Goal: Transaction & Acquisition: Purchase product/service

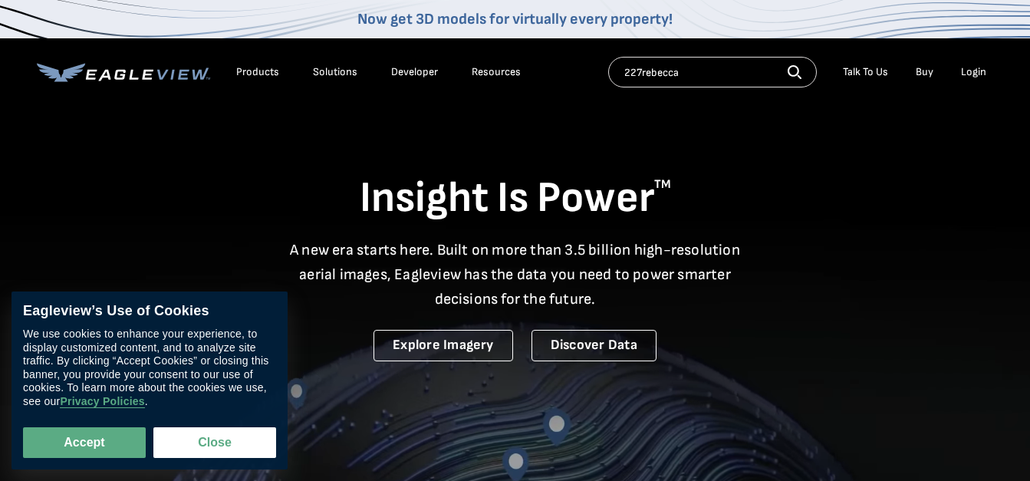
type input "227rebecca"
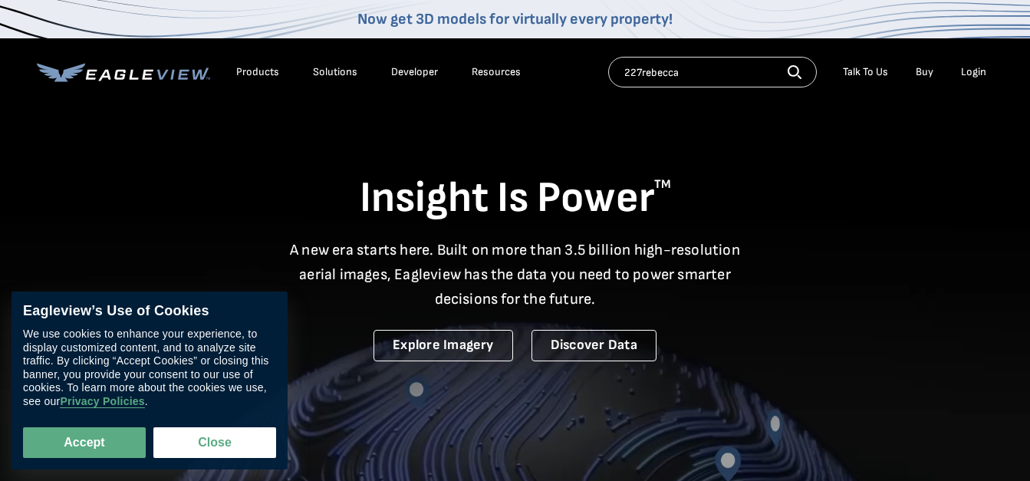
click at [791, 65] on icon "button" at bounding box center [794, 72] width 14 height 14
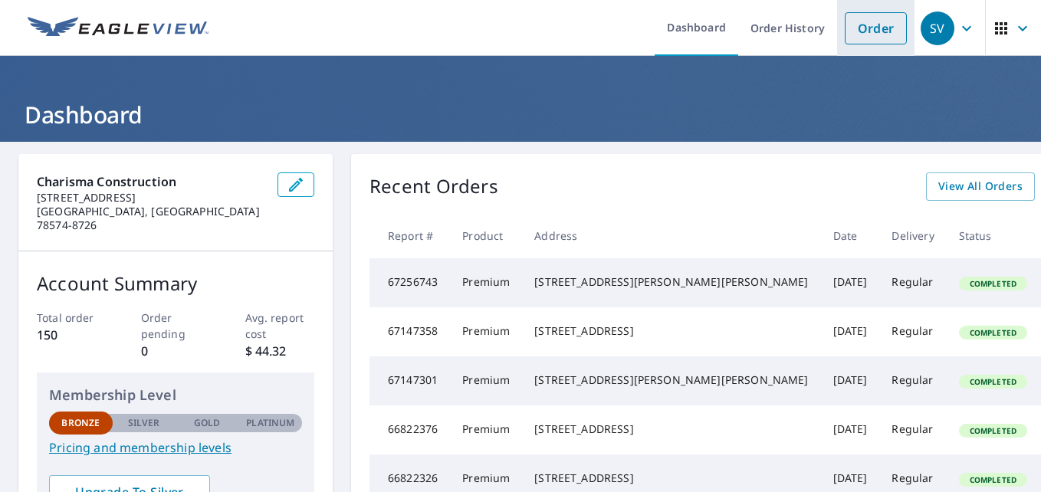
click at [847, 27] on link "Order" at bounding box center [876, 28] width 62 height 32
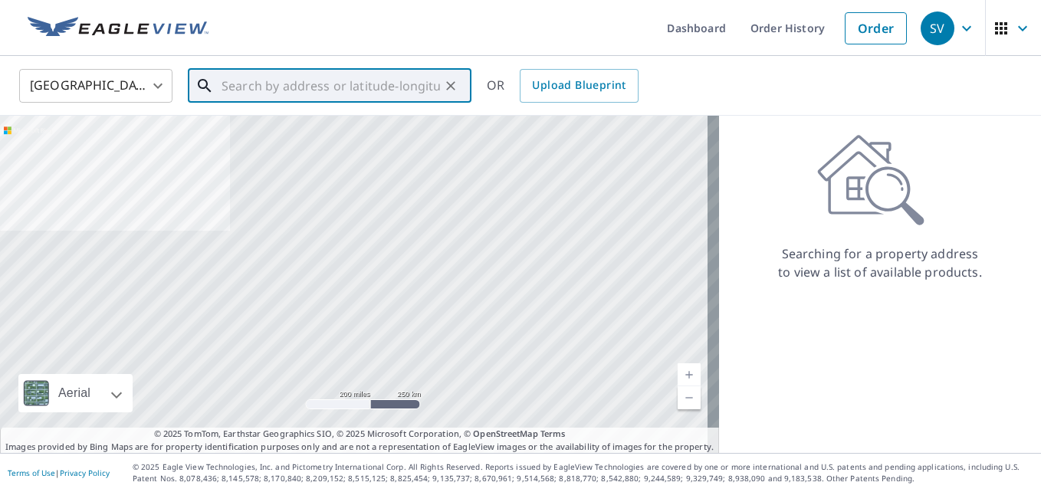
click at [351, 74] on input "text" at bounding box center [331, 85] width 219 height 43
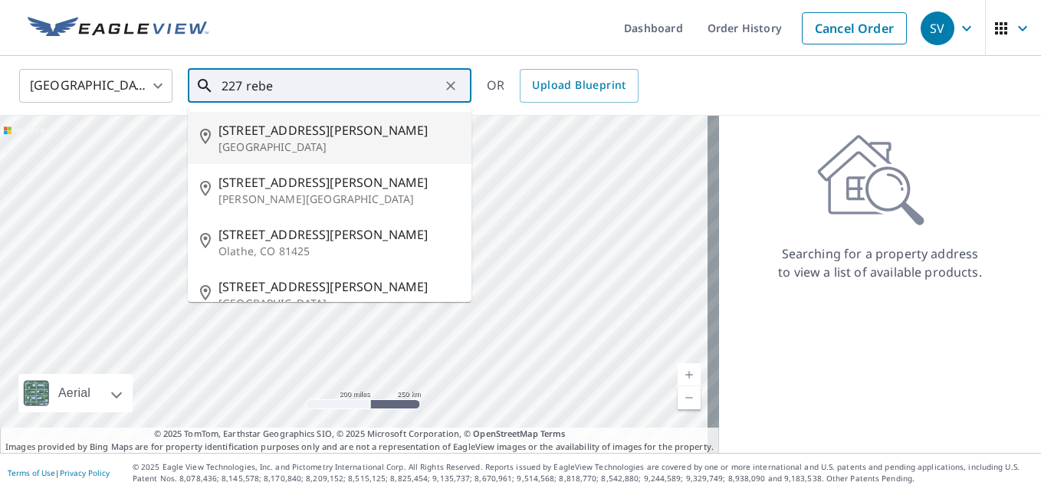
click at [285, 130] on span "227 Rebecca Dr" at bounding box center [339, 130] width 241 height 18
type input "227 Rebecca Dr Alamo, TX 78516"
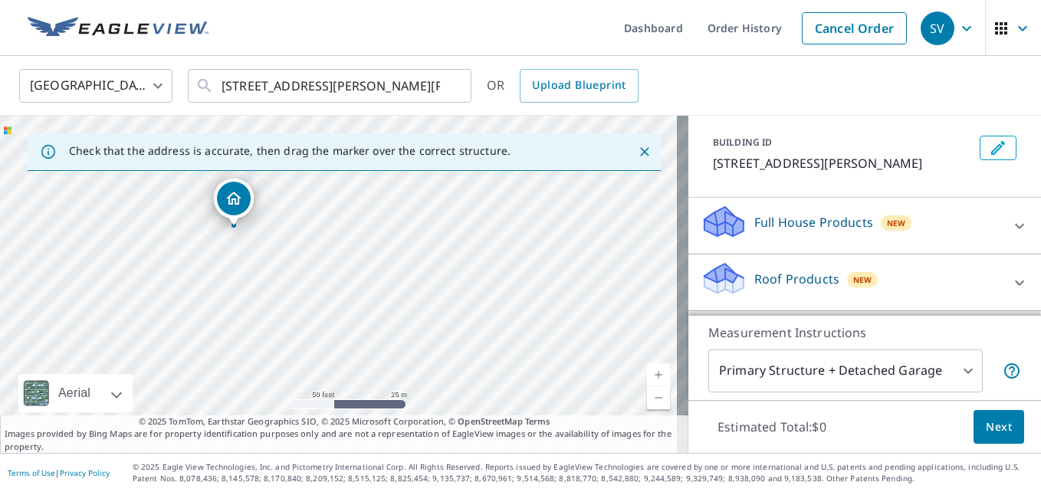
scroll to position [92, 0]
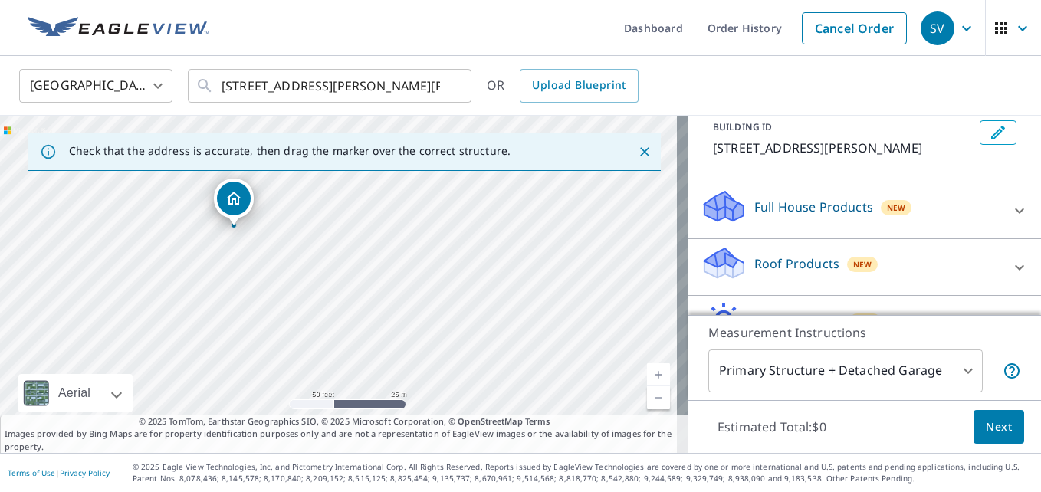
click at [809, 264] on p "Roof Products" at bounding box center [796, 264] width 85 height 18
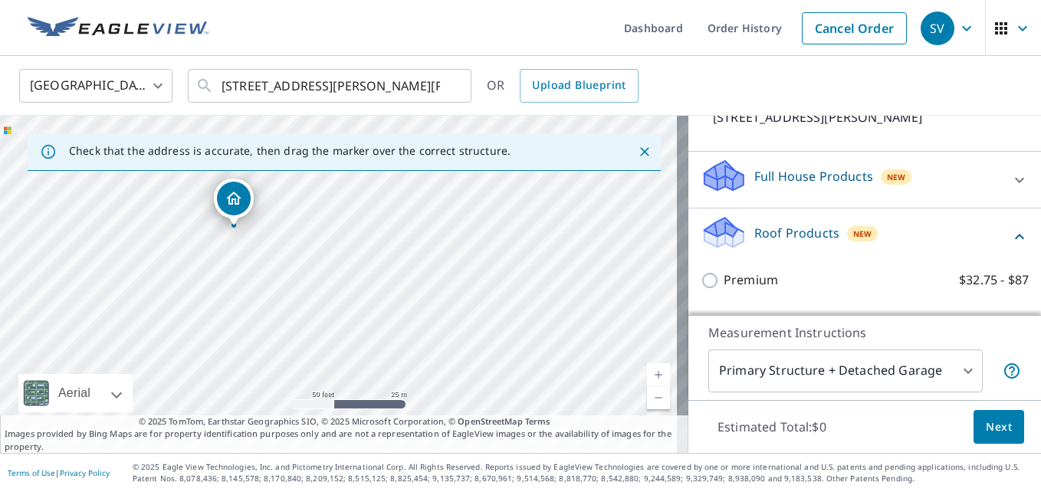
scroll to position [153, 0]
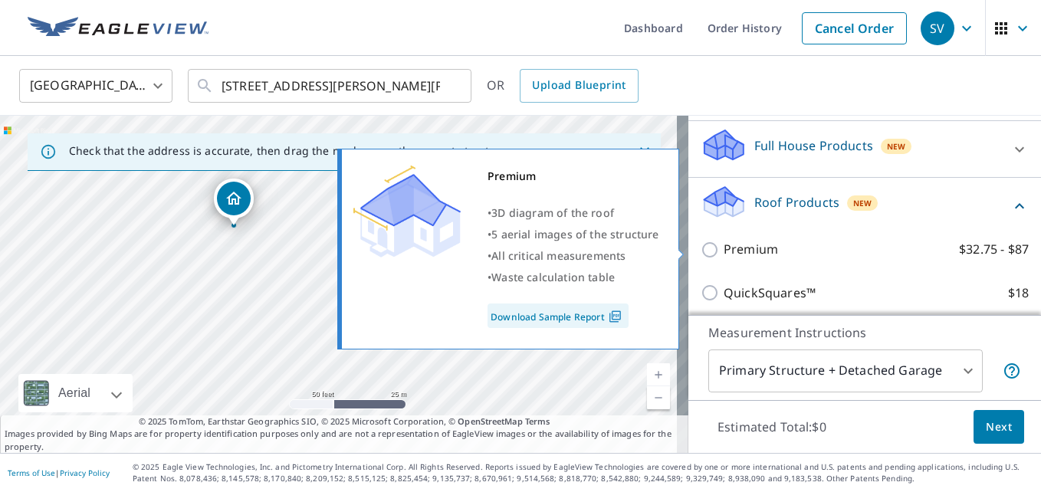
click at [724, 249] on p "Premium" at bounding box center [751, 249] width 54 height 19
click at [720, 249] on input "Premium $32.75 - $87" at bounding box center [712, 250] width 23 height 18
checkbox input "true"
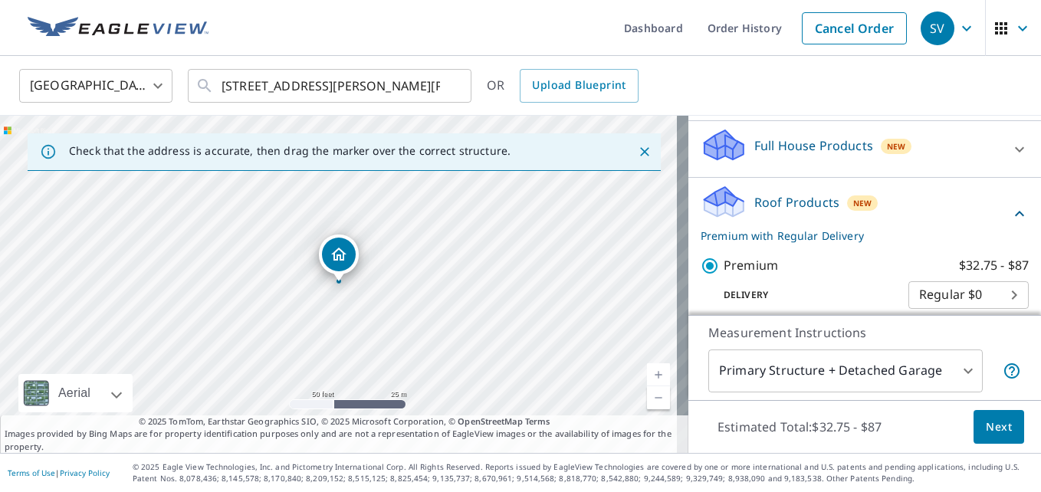
click at [986, 419] on span "Next" at bounding box center [999, 427] width 26 height 19
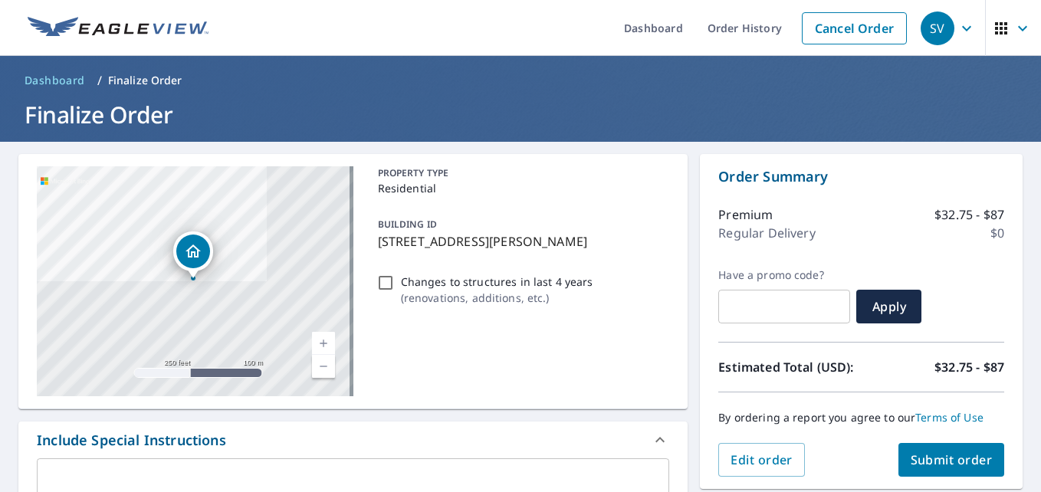
click at [939, 460] on span "Submit order" at bounding box center [952, 460] width 82 height 17
